Goal: Transaction & Acquisition: Purchase product/service

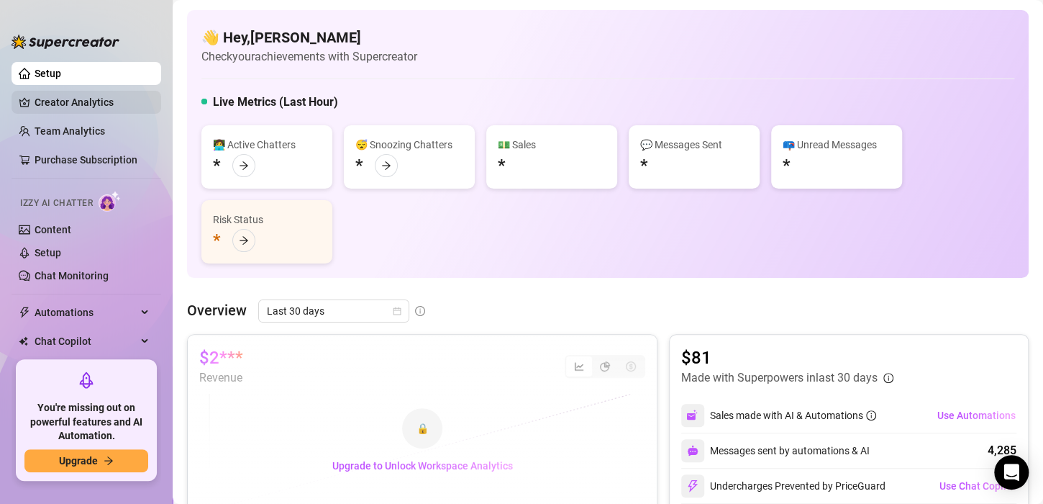
click at [65, 98] on link "Creator Analytics" at bounding box center [92, 102] width 115 height 23
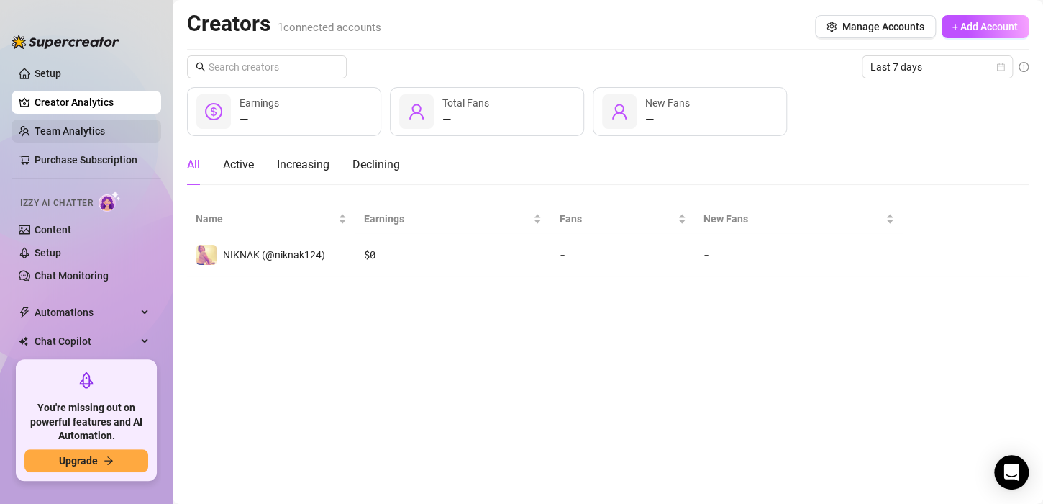
click at [67, 125] on link "Team Analytics" at bounding box center [70, 131] width 71 height 12
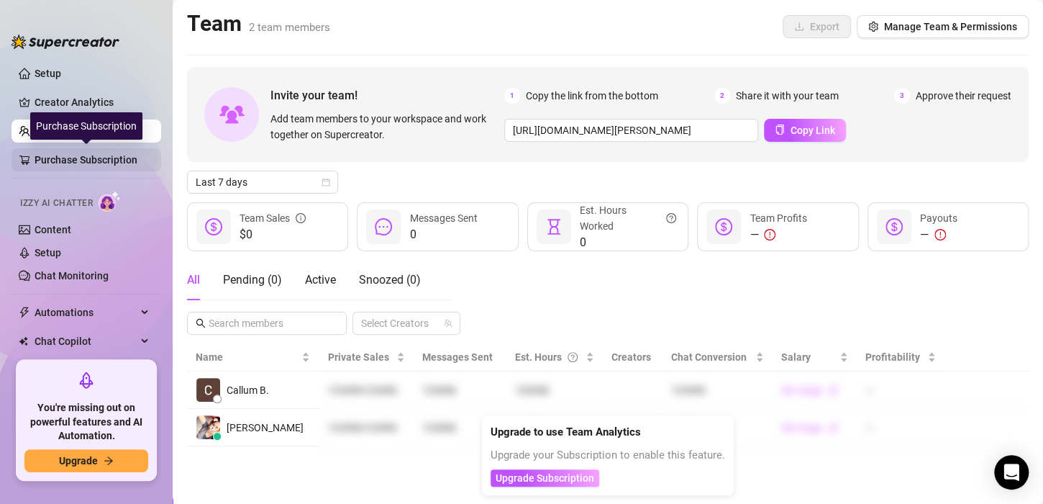
click at [64, 152] on link "Purchase Subscription" at bounding box center [92, 159] width 115 height 23
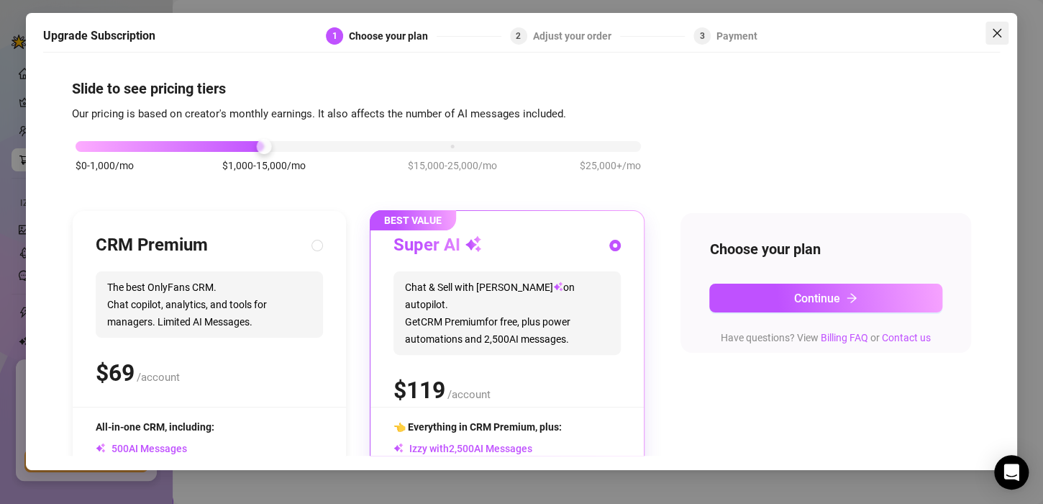
click at [1003, 38] on span "Close" at bounding box center [997, 33] width 23 height 12
